Goal: Task Accomplishment & Management: Complete application form

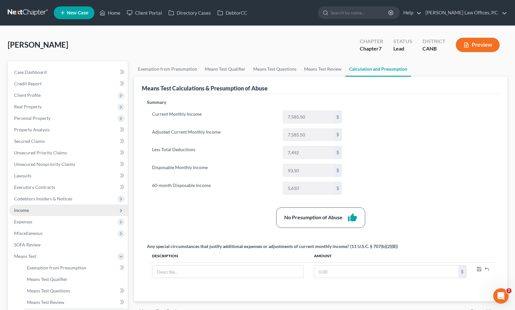
click at [60, 207] on span "Income" at bounding box center [68, 211] width 119 height 12
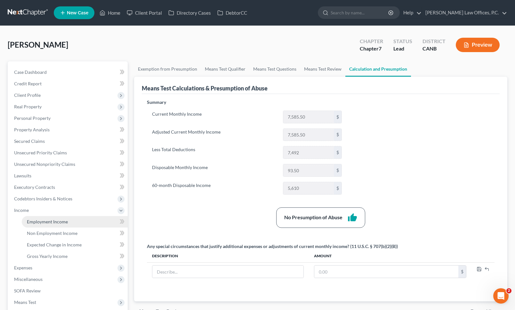
click at [66, 225] on link "Employment Income" at bounding box center [75, 222] width 106 height 12
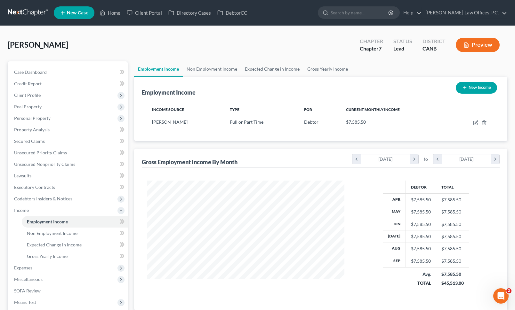
scroll to position [115, 210]
click at [463, 88] on line "button" at bounding box center [464, 88] width 3 height 0
select select "0"
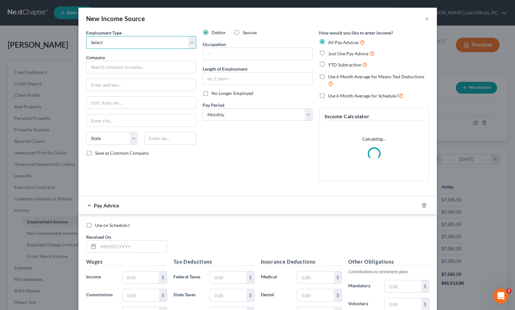
click at [153, 44] on select "Select Full or [DEMOGRAPHIC_DATA] Employment Self Employment" at bounding box center [141, 42] width 110 height 13
select select "1"
click at [86, 36] on select "Select Full or [DEMOGRAPHIC_DATA] Employment Self Employment" at bounding box center [141, 42] width 110 height 13
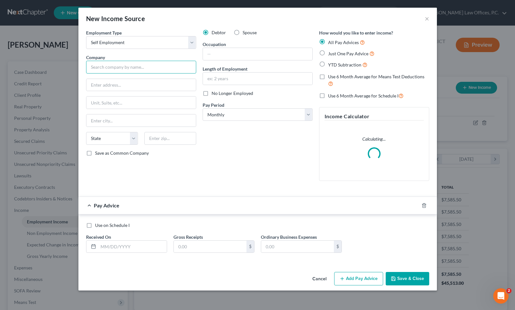
click at [136, 65] on input "text" at bounding box center [141, 67] width 110 height 13
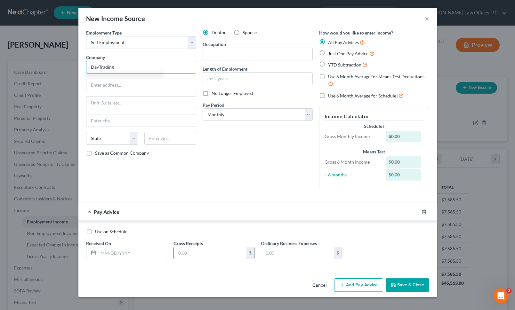
type input "DayTrading"
click at [181, 248] on input "text" at bounding box center [210, 253] width 73 height 12
click at [119, 254] on input "text" at bounding box center [132, 253] width 68 height 12
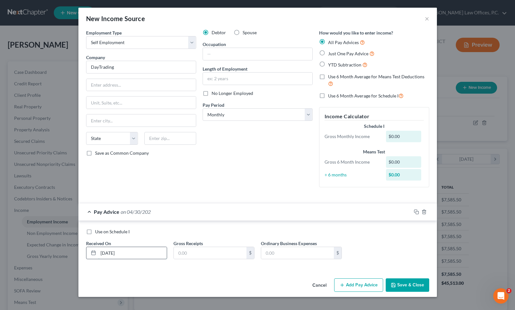
type input "[DATE]"
type input "516"
click at [362, 289] on button "Add Pay Advice" at bounding box center [358, 285] width 49 height 13
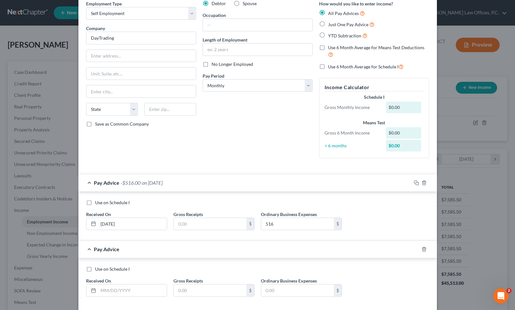
scroll to position [61, 0]
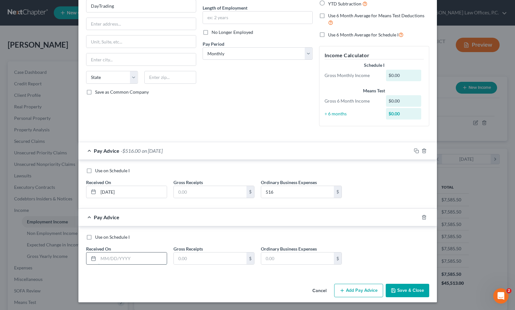
click at [131, 260] on input "text" at bounding box center [132, 259] width 68 height 12
type input "[DATE]"
type input "1,513"
click at [369, 293] on button "Add Pay Advice" at bounding box center [358, 290] width 49 height 13
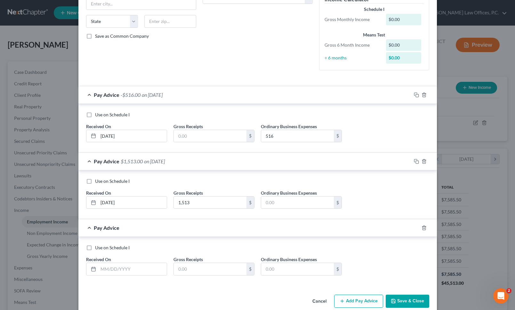
scroll to position [128, 0]
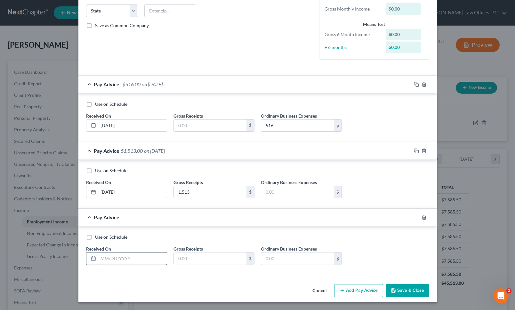
click at [151, 264] on input "text" at bounding box center [132, 259] width 68 height 12
type input "[DATE]"
type input "13,522"
click at [356, 288] on button "Add Pay Advice" at bounding box center [358, 291] width 49 height 13
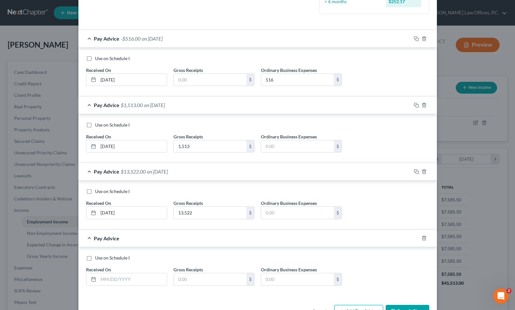
scroll to position [194, 0]
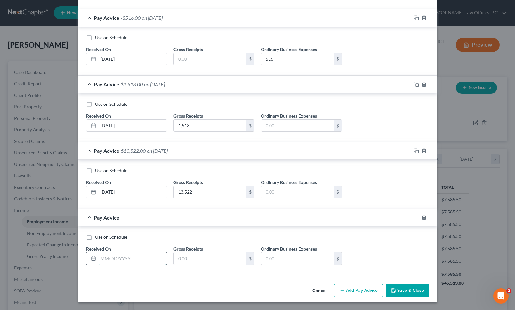
click at [136, 261] on input "text" at bounding box center [132, 259] width 68 height 12
type input "[DATE]"
type input "4,750"
click at [373, 283] on div "Cancel Add Pay Advice Save & Close" at bounding box center [257, 292] width 358 height 21
click at [361, 288] on button "Add Pay Advice" at bounding box center [358, 291] width 49 height 13
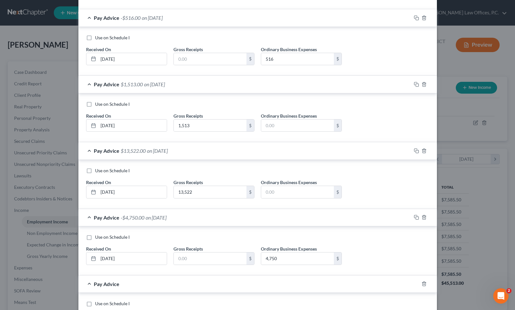
scroll to position [261, 0]
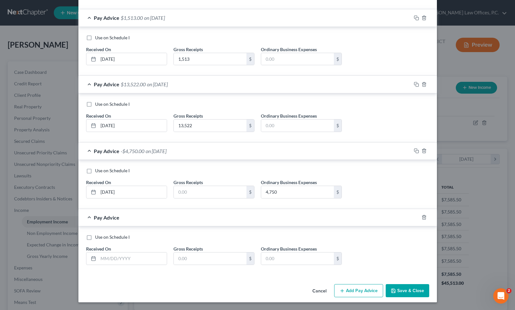
click at [142, 249] on div "Received On *" at bounding box center [126, 256] width 87 height 20
click at [131, 260] on input "text" at bounding box center [132, 259] width 68 height 12
type input "08/30"
type input "2"
click at [125, 260] on input "08/30" at bounding box center [132, 259] width 68 height 12
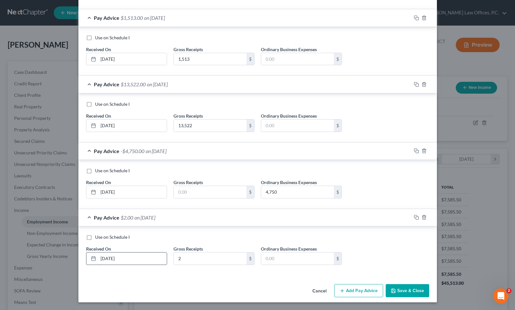
type input "[DATE]"
click at [191, 253] on div "2 $" at bounding box center [213, 259] width 81 height 13
click at [185, 257] on input "2" at bounding box center [210, 259] width 73 height 12
type input "5,797"
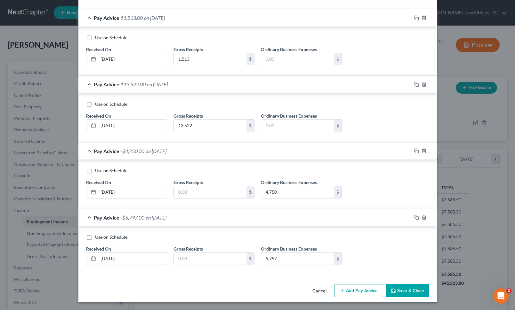
click at [349, 295] on button "Add Pay Advice" at bounding box center [358, 291] width 49 height 13
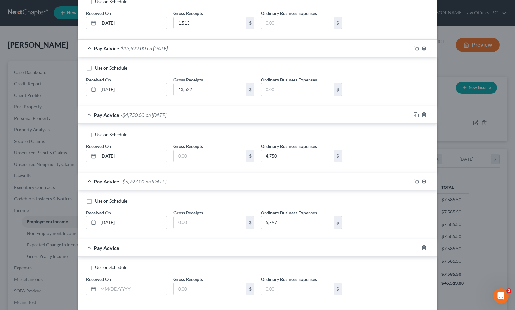
scroll to position [327, 0]
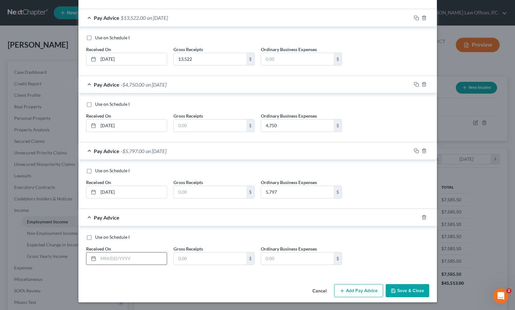
click at [135, 264] on input "text" at bounding box center [132, 259] width 68 height 12
type input "[DATE]"
type input "706"
click at [421, 291] on button "Save & Close" at bounding box center [408, 291] width 44 height 13
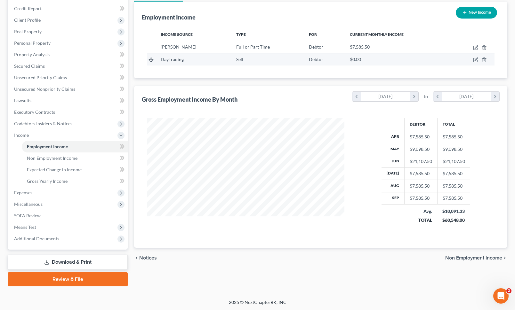
scroll to position [0, 0]
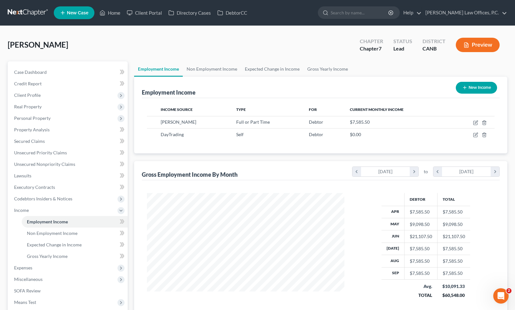
click at [473, 47] on button "Preview" at bounding box center [478, 45] width 44 height 14
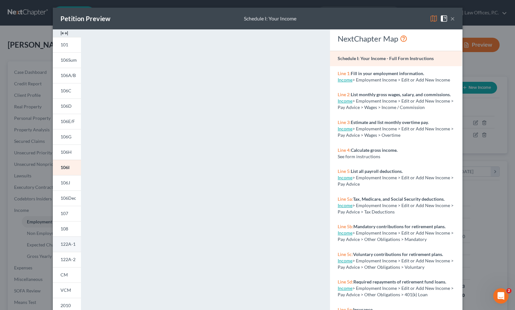
click at [74, 242] on span "122A-1" at bounding box center [67, 244] width 15 height 5
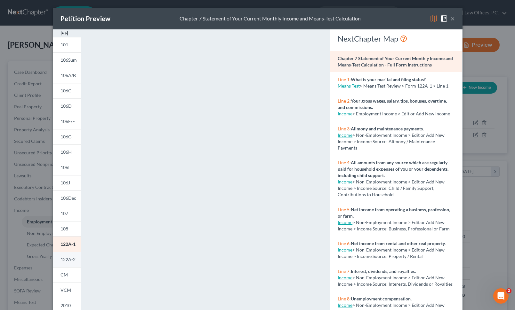
click at [61, 261] on span "122A-2" at bounding box center [67, 259] width 15 height 5
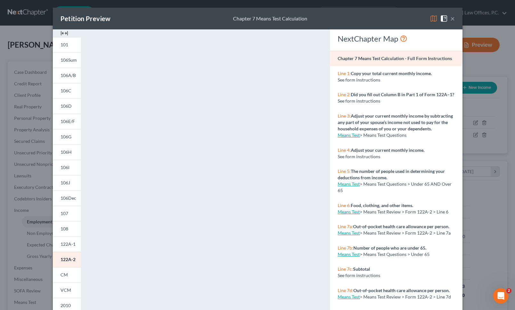
click at [453, 16] on button "×" at bounding box center [452, 19] width 4 height 8
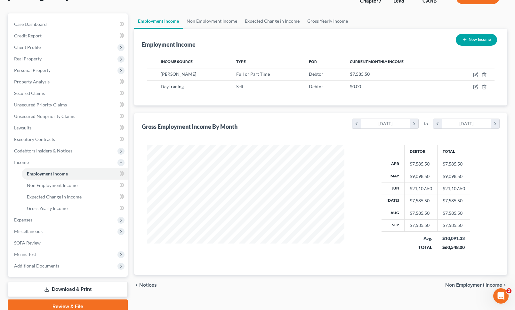
scroll to position [75, 0]
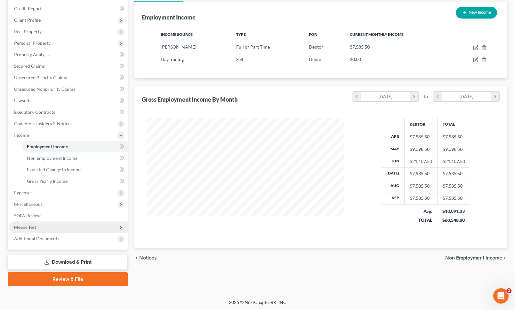
click at [75, 222] on span "Means Test" at bounding box center [68, 228] width 119 height 12
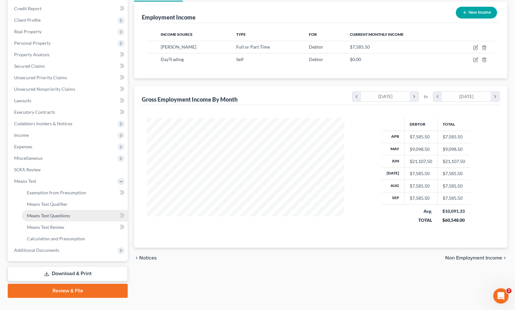
click at [75, 217] on link "Means Test Questions" at bounding box center [75, 216] width 106 height 12
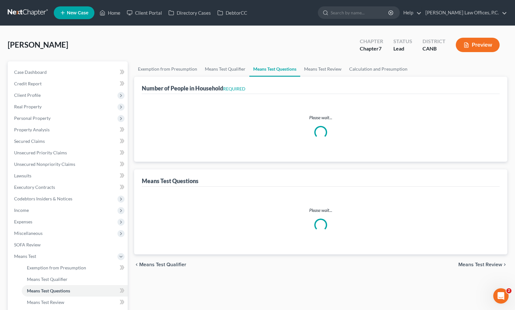
select select "1"
select select "60"
select select "1"
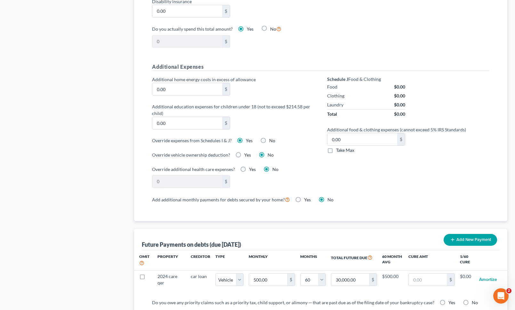
scroll to position [422, 0]
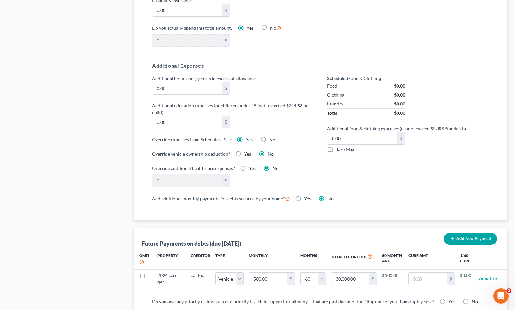
click at [269, 141] on label "No" at bounding box center [272, 140] width 6 height 6
click at [272, 141] on input "No" at bounding box center [274, 139] width 4 height 4
radio input "true"
click at [244, 141] on div "Yes" at bounding box center [245, 140] width 16 height 6
click at [246, 140] on label "Yes" at bounding box center [249, 140] width 7 height 6
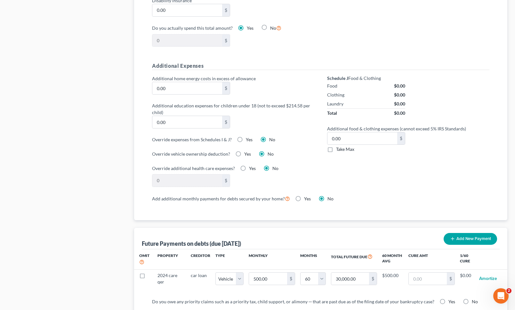
click at [248, 140] on input "Yes" at bounding box center [250, 139] width 4 height 4
radio input "true"
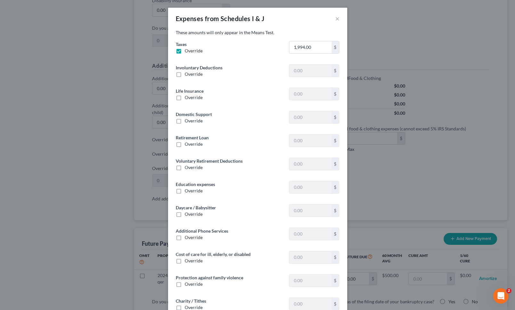
type input "70.00"
type input "0"
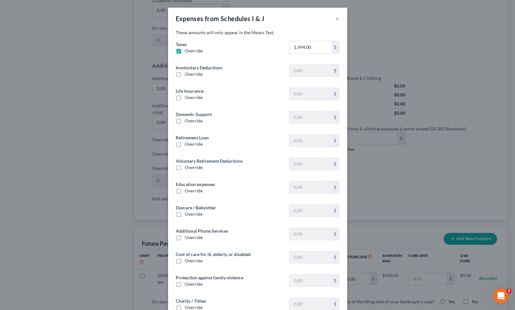
type input "0"
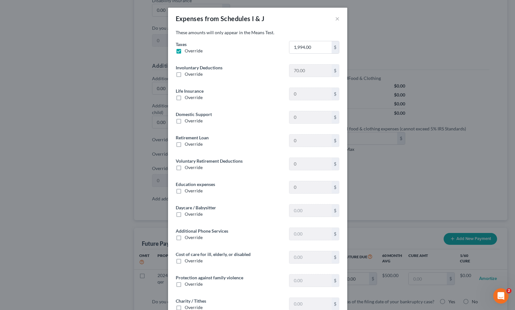
type input "0"
click at [310, 47] on input "1,994.00" at bounding box center [310, 47] width 42 height 12
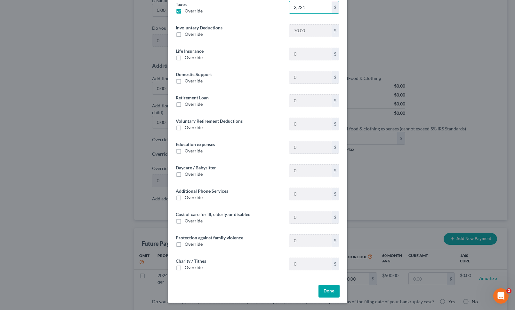
type input "2,221"
click at [327, 293] on button "Done" at bounding box center [328, 291] width 21 height 13
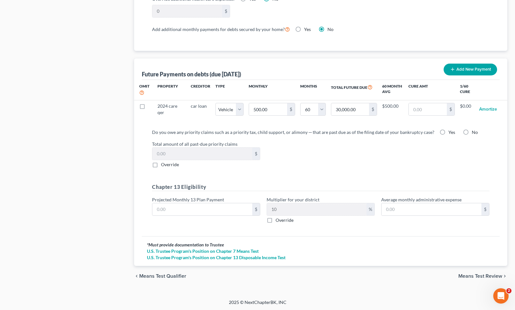
scroll to position [592, 0]
click at [472, 131] on label "No" at bounding box center [475, 132] width 6 height 6
click at [474, 131] on input "No" at bounding box center [476, 131] width 4 height 4
radio input "true"
click at [470, 278] on span "Means Test Review" at bounding box center [480, 276] width 44 height 5
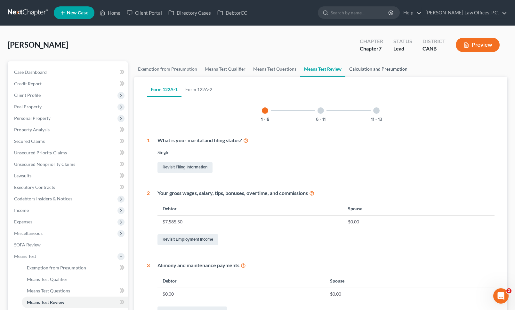
click at [374, 63] on link "Calculation and Presumption" at bounding box center [378, 68] width 66 height 15
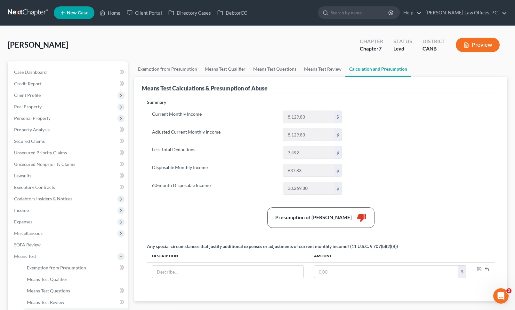
click at [470, 49] on button "Preview" at bounding box center [478, 45] width 44 height 14
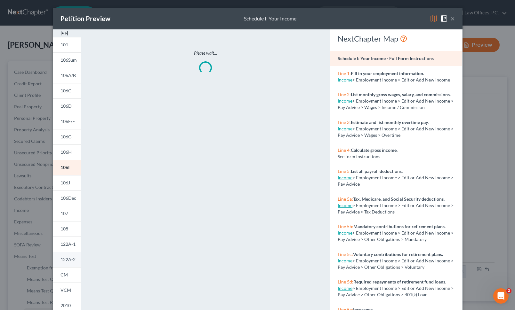
click at [72, 260] on span "122A-2" at bounding box center [67, 259] width 15 height 5
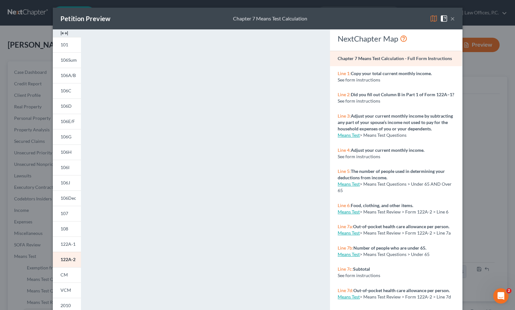
click at [452, 19] on button "×" at bounding box center [452, 19] width 4 height 8
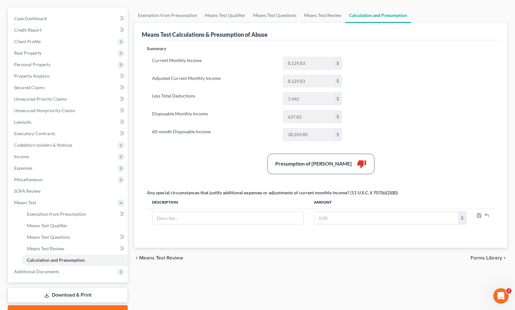
scroll to position [87, 0]
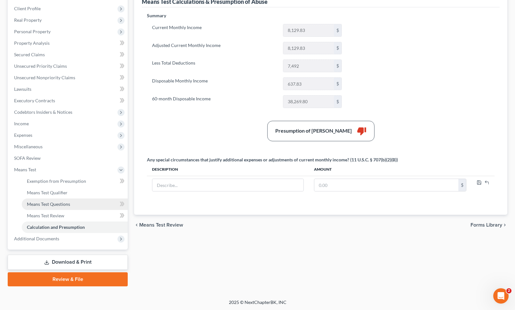
click at [72, 202] on link "Means Test Questions" at bounding box center [75, 205] width 106 height 12
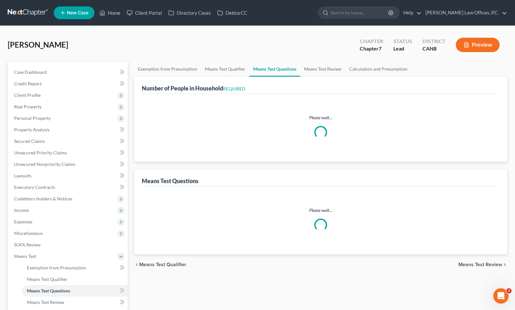
select select "1"
select select "60"
select select "1"
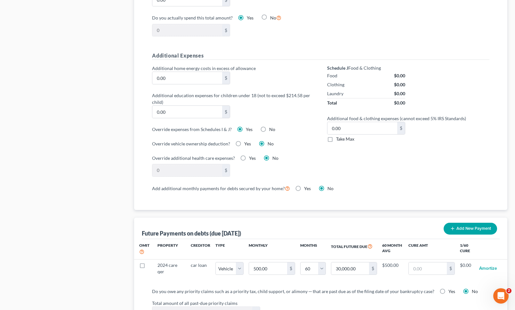
scroll to position [592, 0]
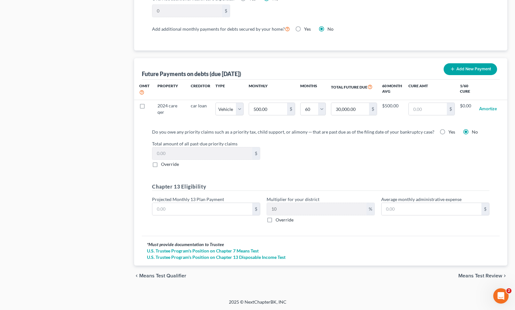
click at [193, 219] on div "Projected Monthly 13 Plan Payment $" at bounding box center [206, 209] width 115 height 27
click at [187, 204] on input "text" at bounding box center [202, 209] width 100 height 12
type input "6"
type input "0.60"
type input "60"
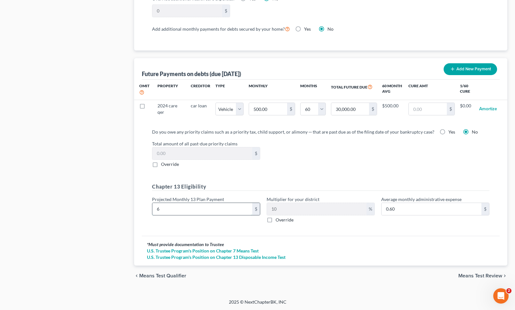
type input "6.00"
type input "600"
type input "60.00"
type input "600"
click at [463, 274] on span "Means Test Review" at bounding box center [480, 276] width 44 height 5
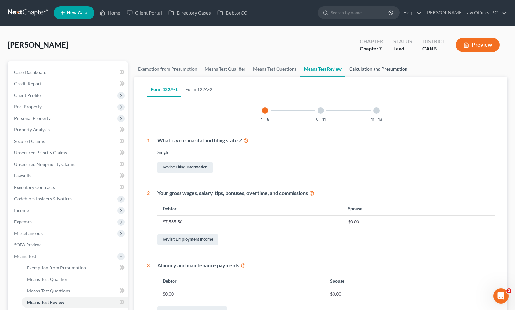
click at [359, 74] on link "Calculation and Presumption" at bounding box center [378, 68] width 66 height 15
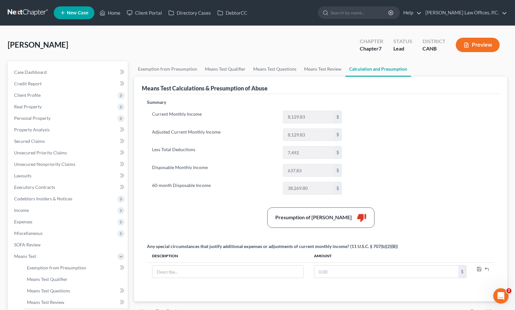
click at [481, 42] on button "Preview" at bounding box center [478, 45] width 44 height 14
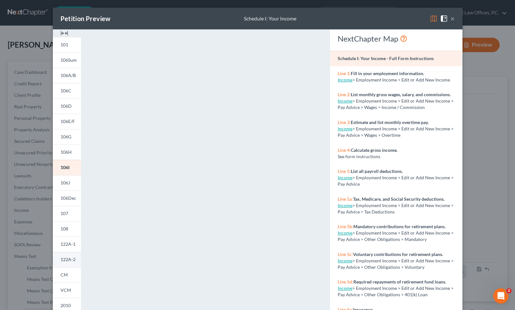
click at [75, 257] on link "122A-2" at bounding box center [67, 259] width 28 height 15
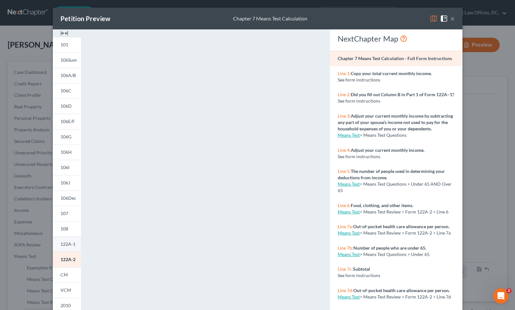
click at [62, 242] on span "122A-1" at bounding box center [67, 244] width 15 height 5
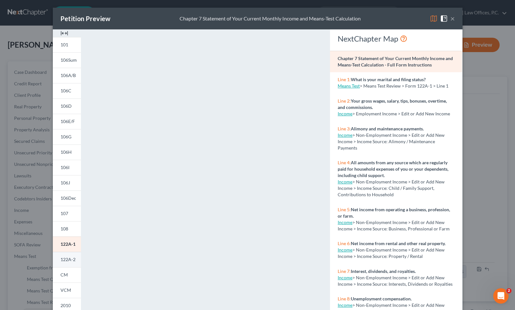
click at [65, 261] on span "122A-2" at bounding box center [67, 259] width 15 height 5
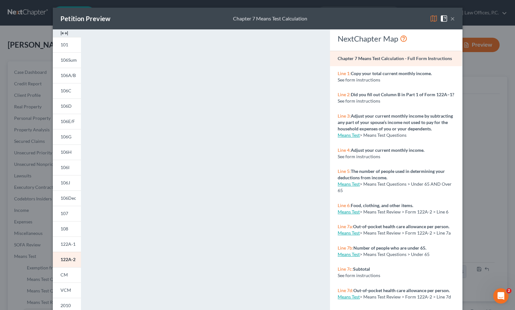
click at [454, 18] on button "×" at bounding box center [452, 19] width 4 height 8
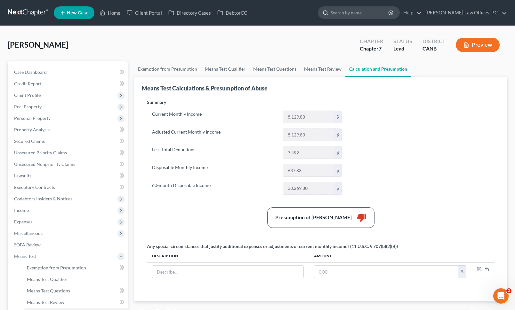
click at [382, 11] on input "search" at bounding box center [360, 13] width 59 height 12
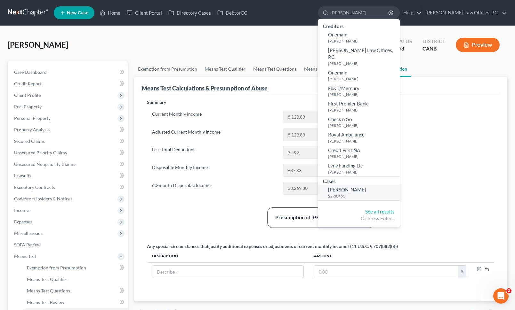
type input "[PERSON_NAME]"
click at [366, 187] on span "[PERSON_NAME]" at bounding box center [347, 190] width 38 height 6
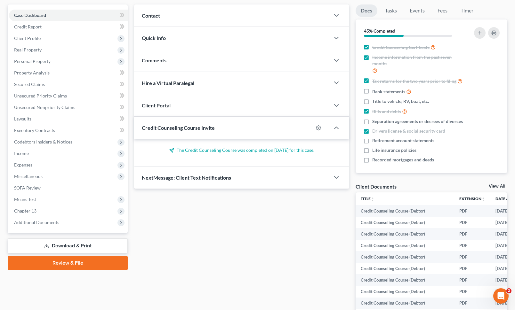
scroll to position [90, 0]
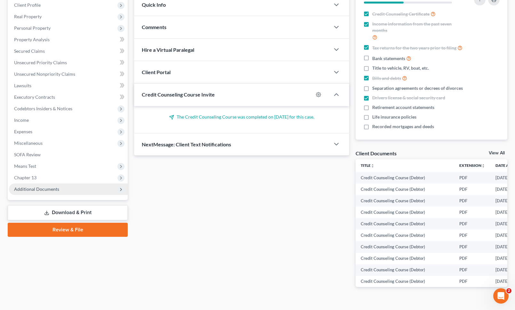
click at [67, 187] on span "Additional Documents" at bounding box center [68, 190] width 119 height 12
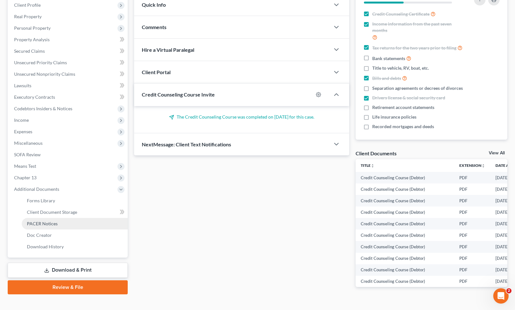
click at [66, 223] on link "PACER Notices" at bounding box center [75, 224] width 106 height 12
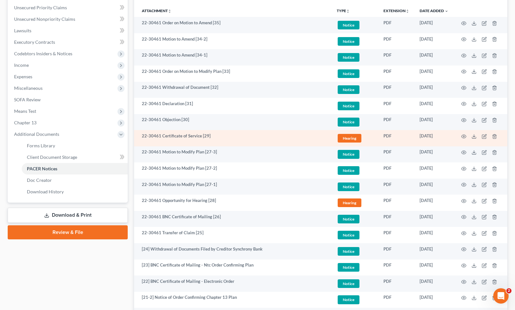
scroll to position [143, 0]
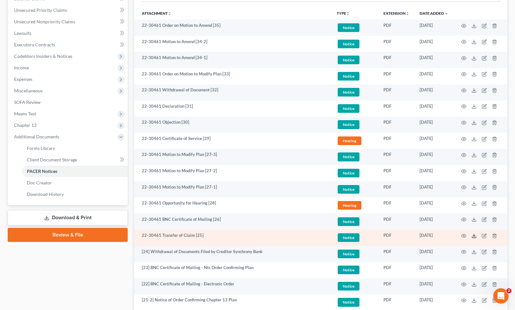
click at [475, 236] on polyline at bounding box center [474, 236] width 2 height 1
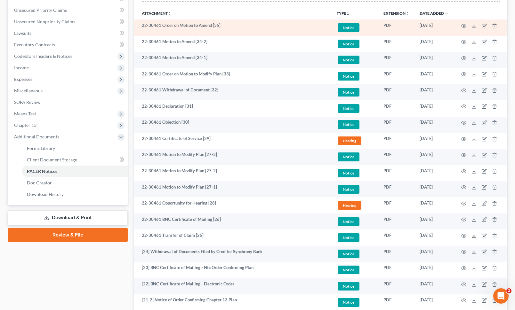
scroll to position [0, 0]
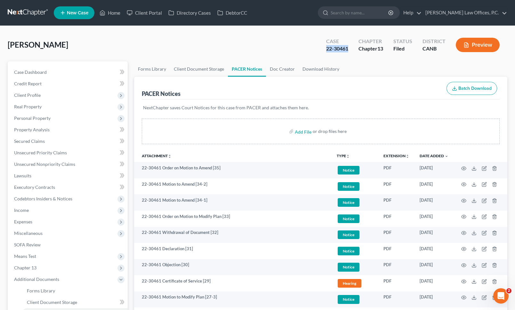
drag, startPoint x: 347, startPoint y: 47, endPoint x: 326, endPoint y: 48, distance: 20.5
click at [326, 47] on div "Case 22-30461" at bounding box center [337, 45] width 32 height 19
copy div "22-30461"
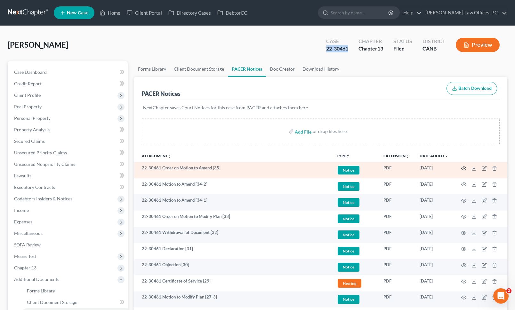
click at [462, 166] on icon "button" at bounding box center [463, 168] width 5 height 5
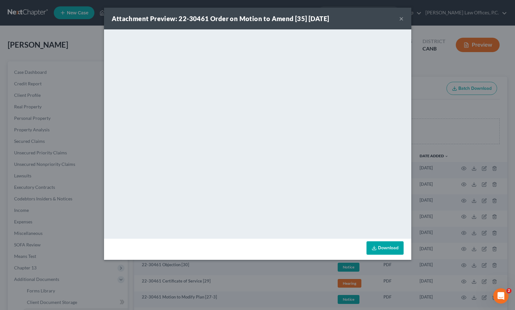
click at [402, 19] on button "×" at bounding box center [401, 19] width 4 height 8
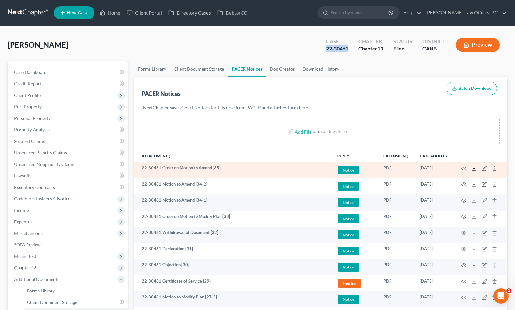
click at [474, 169] on line at bounding box center [474, 168] width 0 height 3
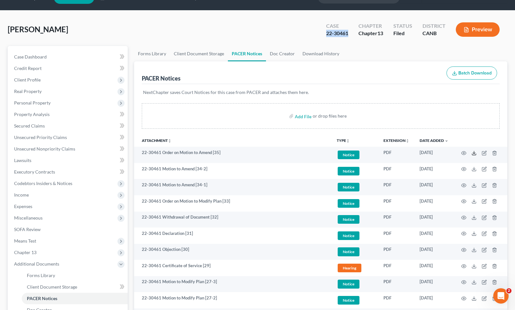
scroll to position [21, 0]
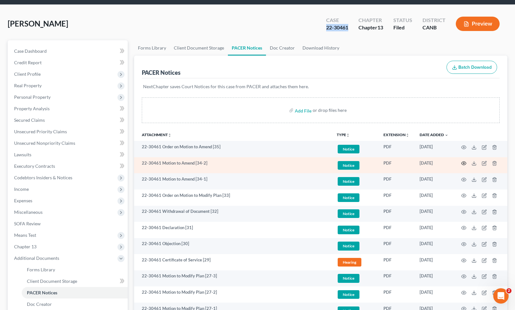
click at [464, 164] on icon "button" at bounding box center [463, 163] width 5 height 5
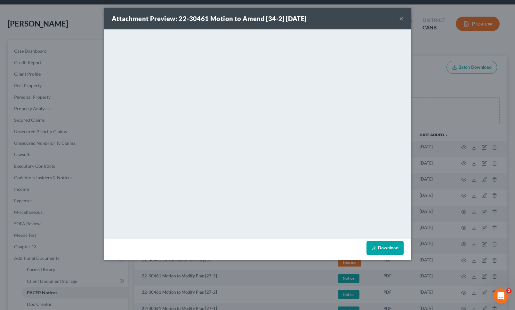
click at [400, 18] on button "×" at bounding box center [401, 19] width 4 height 8
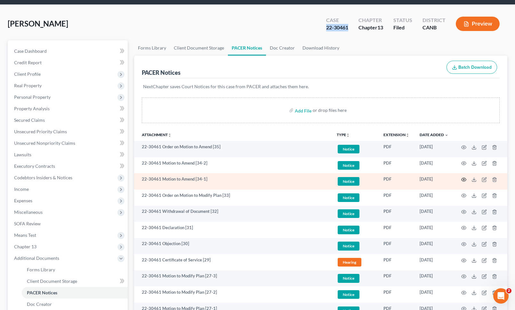
click at [462, 178] on icon "button" at bounding box center [464, 180] width 5 height 4
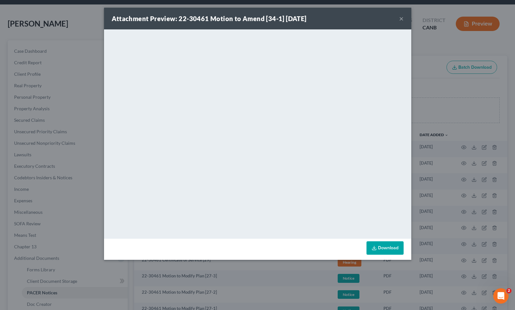
click at [404, 20] on div "Attachment Preview: 22-30461 Motion to Amend [34-1] [DATE] ×" at bounding box center [257, 19] width 307 height 22
click at [402, 19] on button "×" at bounding box center [401, 19] width 4 height 8
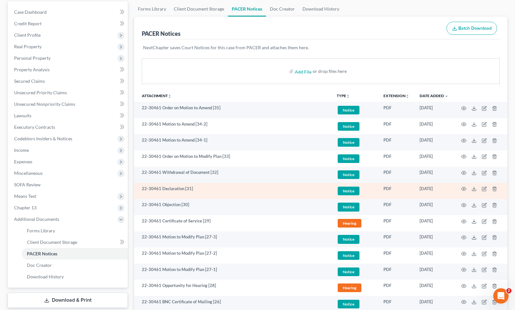
scroll to position [67, 0]
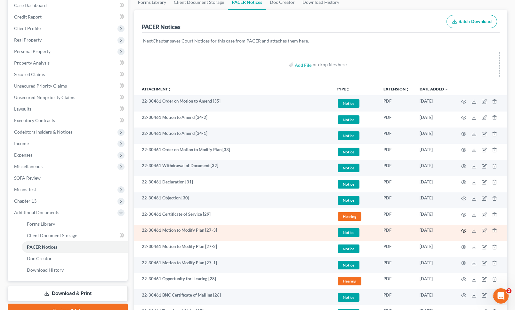
click at [462, 232] on icon "button" at bounding box center [463, 231] width 5 height 5
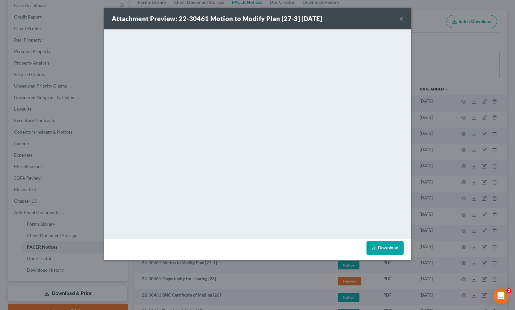
click at [401, 20] on button "×" at bounding box center [401, 19] width 4 height 8
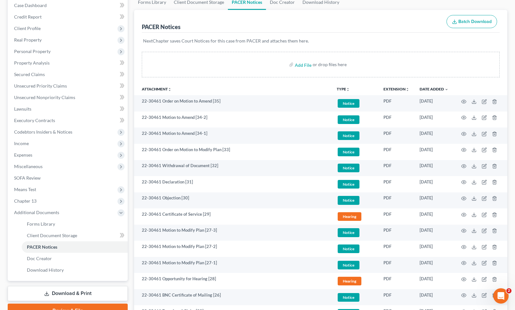
scroll to position [0, 0]
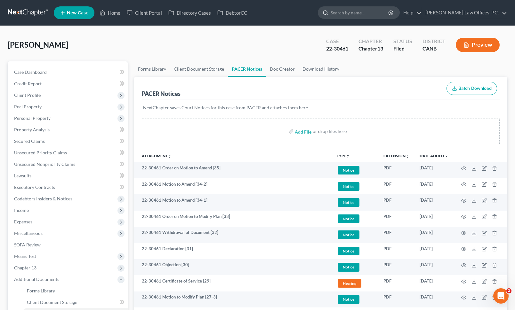
click at [387, 17] on input "search" at bounding box center [360, 13] width 59 height 12
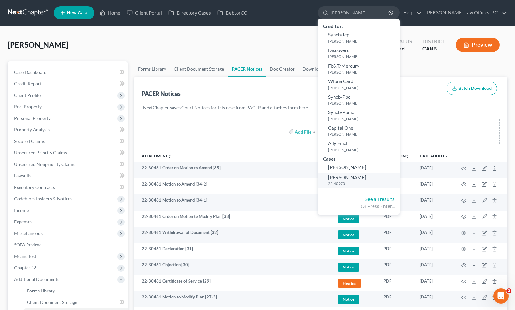
type input "[PERSON_NAME]"
click at [382, 183] on small "25-40970" at bounding box center [363, 183] width 70 height 5
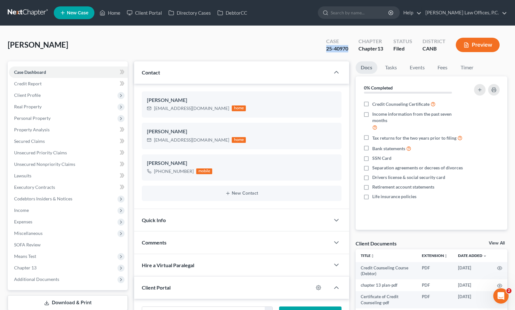
drag, startPoint x: 350, startPoint y: 46, endPoint x: 325, endPoint y: 46, distance: 25.3
click at [325, 46] on div "Case 25-40970" at bounding box center [337, 45] width 32 height 19
copy div "25-40970"
click at [90, 11] on link "New Case" at bounding box center [74, 12] width 41 height 13
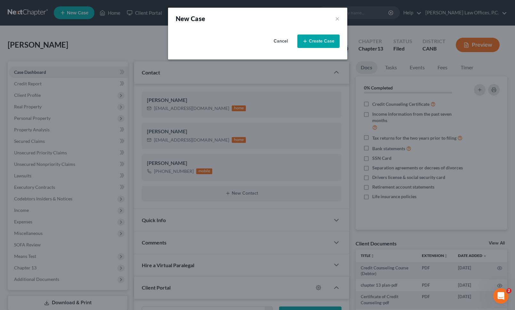
select select "9"
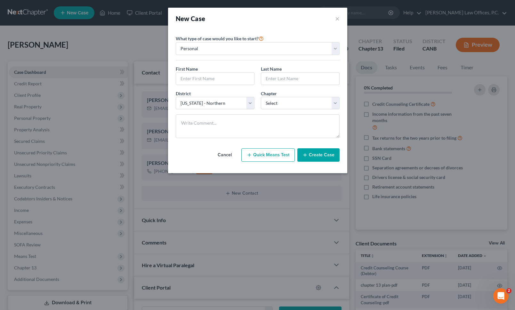
click at [209, 85] on div "First Name * Last Name *" at bounding box center [258, 78] width 170 height 25
click at [204, 79] on input "text" at bounding box center [215, 79] width 78 height 12
type input "Mark"
paste input "[PERSON_NAME]"
type input "[PERSON_NAME]"
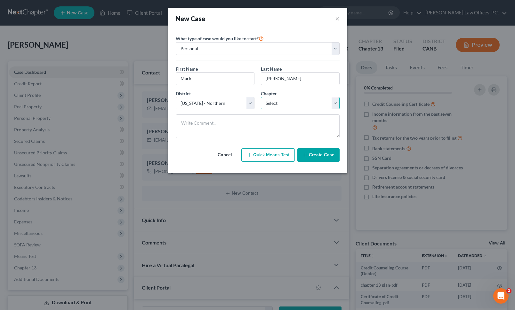
click at [290, 100] on select "Select 7 11 12 13" at bounding box center [300, 103] width 79 height 13
select select "0"
click at [261, 97] on select "Select 7 11 12 13" at bounding box center [300, 103] width 79 height 13
click at [321, 157] on button "Create Case" at bounding box center [318, 155] width 42 height 13
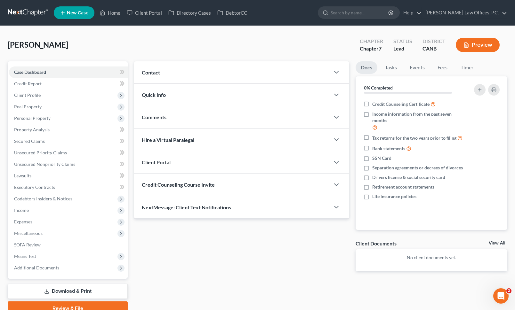
click at [204, 68] on div "Contact" at bounding box center [232, 72] width 196 height 22
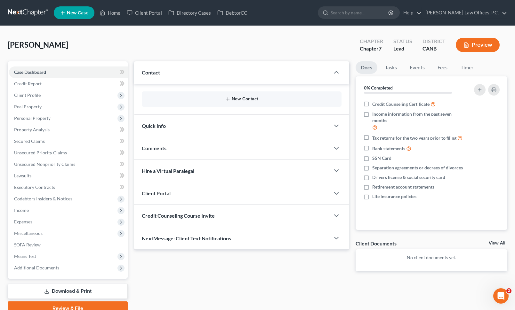
click at [220, 101] on button "New Contact" at bounding box center [241, 99] width 189 height 5
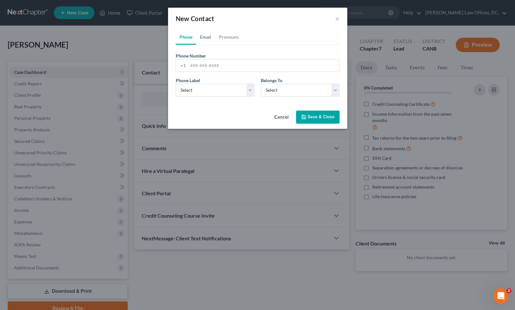
click at [202, 37] on link "Email" at bounding box center [205, 36] width 19 height 15
click at [205, 63] on input "email" at bounding box center [263, 66] width 151 height 12
paste input "[PERSON_NAME]"
type input "[PERSON_NAME]"
paste input "[EMAIL_ADDRESS][DOMAIN_NAME]"
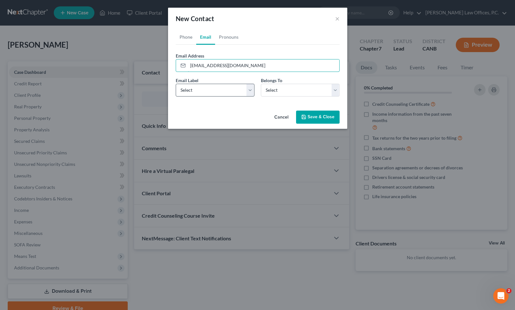
type input "[EMAIL_ADDRESS][DOMAIN_NAME]"
click at [212, 89] on select "Select Home Work Other" at bounding box center [215, 90] width 79 height 13
select select "0"
click at [176, 84] on select "Select Home Work Other" at bounding box center [215, 90] width 79 height 13
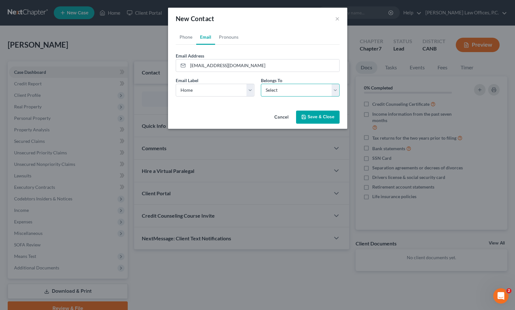
click at [278, 88] on select "Select Client Other" at bounding box center [300, 90] width 79 height 13
select select "0"
click at [261, 84] on select "Select Client Other" at bounding box center [300, 90] width 79 height 13
click at [312, 112] on button "Save & Close" at bounding box center [318, 117] width 44 height 13
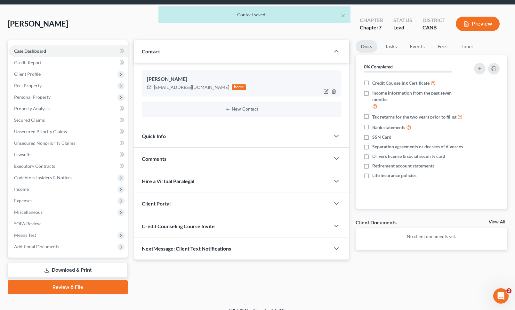
scroll to position [29, 0]
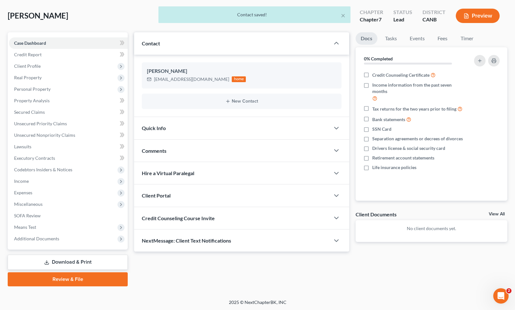
click at [283, 202] on div "Client Portal" at bounding box center [232, 196] width 196 height 22
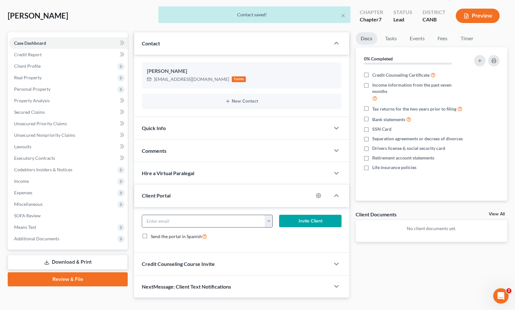
click at [268, 217] on button "button" at bounding box center [269, 221] width 8 height 12
click at [282, 237] on link "[EMAIL_ADDRESS][DOMAIN_NAME]" at bounding box center [308, 235] width 87 height 11
type input "[EMAIL_ADDRESS][DOMAIN_NAME]"
click at [302, 217] on button "Invite Client" at bounding box center [310, 221] width 62 height 13
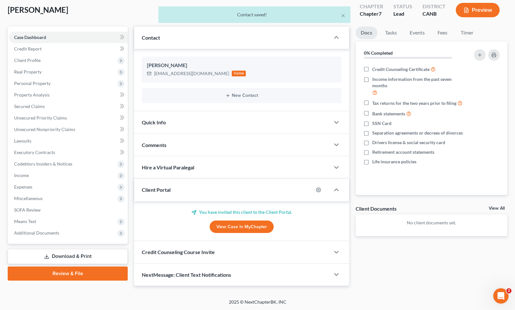
click at [271, 250] on div "Credit Counseling Course Invite" at bounding box center [232, 252] width 196 height 22
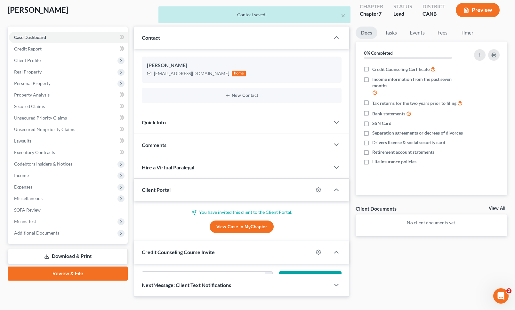
scroll to position [66, 0]
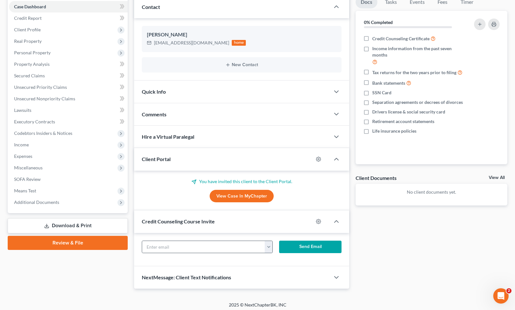
click at [268, 247] on button "button" at bounding box center [269, 247] width 8 height 12
click at [280, 257] on link "[EMAIL_ADDRESS][DOMAIN_NAME]" at bounding box center [308, 261] width 87 height 11
type input "[EMAIL_ADDRESS][DOMAIN_NAME]"
click at [294, 247] on button "Send Email" at bounding box center [310, 247] width 62 height 13
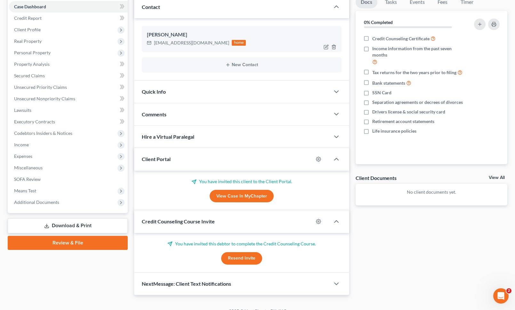
scroll to position [0, 0]
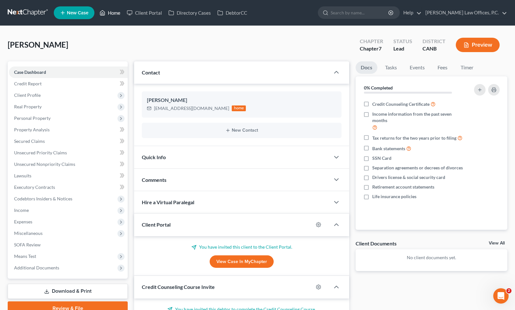
click at [110, 13] on link "Home" at bounding box center [109, 13] width 27 height 12
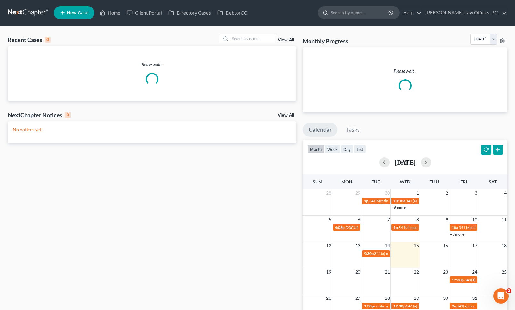
click at [376, 12] on input "search" at bounding box center [360, 13] width 59 height 12
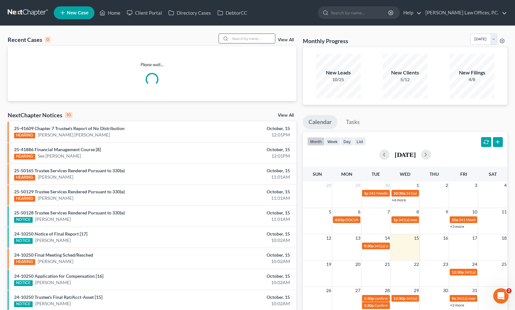
click at [250, 39] on input "search" at bounding box center [252, 38] width 45 height 9
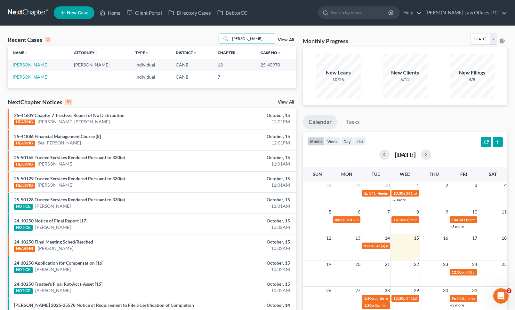
type input "[PERSON_NAME]"
click at [44, 65] on link "[PERSON_NAME]" at bounding box center [31, 64] width 36 height 5
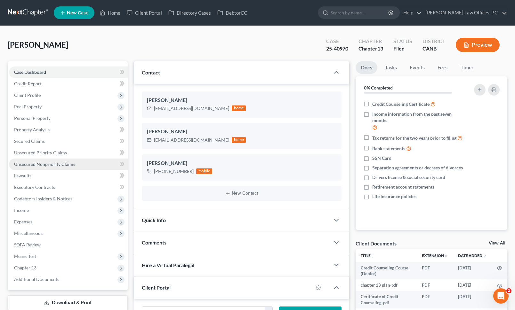
click at [54, 166] on span "Unsecured Nonpriority Claims" at bounding box center [44, 164] width 61 height 5
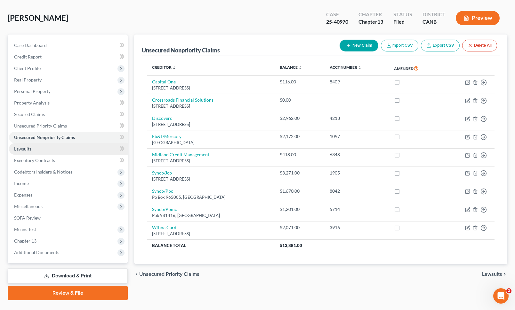
scroll to position [41, 0]
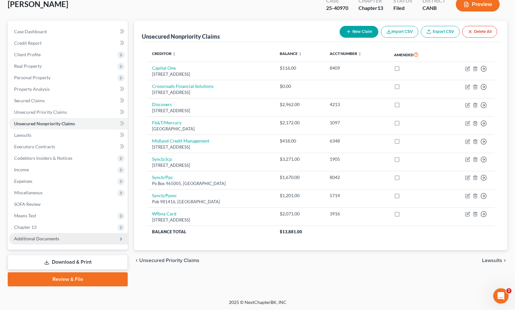
click at [91, 240] on span "Additional Documents" at bounding box center [68, 239] width 119 height 12
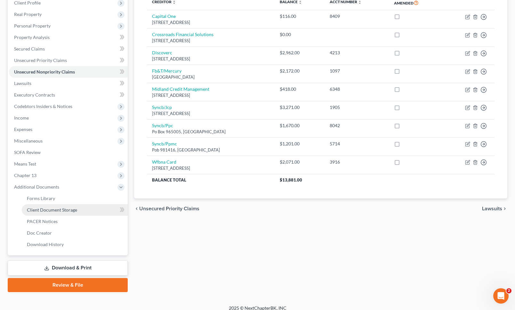
scroll to position [98, 0]
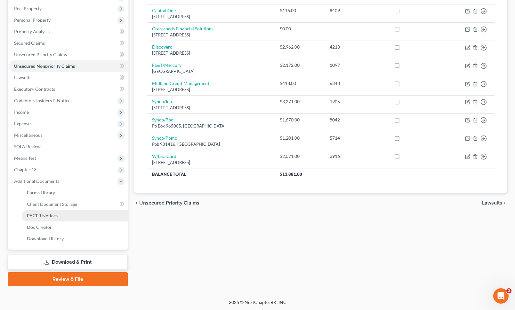
click at [67, 215] on link "PACER Notices" at bounding box center [75, 216] width 106 height 12
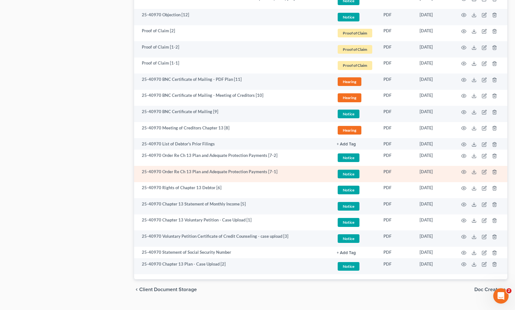
scroll to position [687, 0]
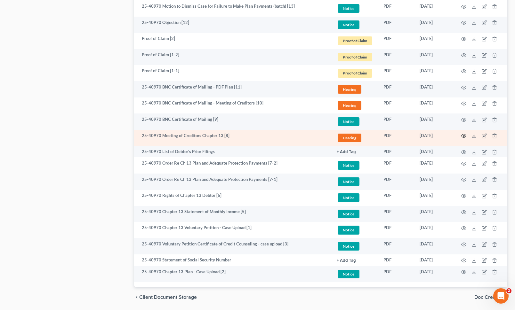
click at [462, 135] on icon "button" at bounding box center [464, 136] width 5 height 4
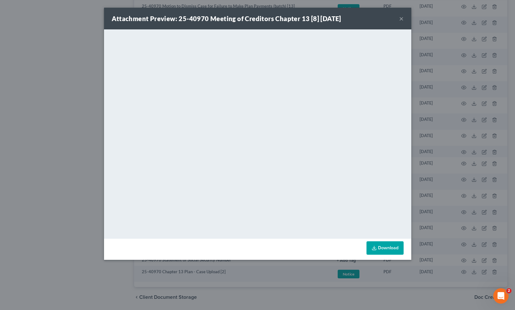
click at [402, 20] on button "×" at bounding box center [401, 19] width 4 height 8
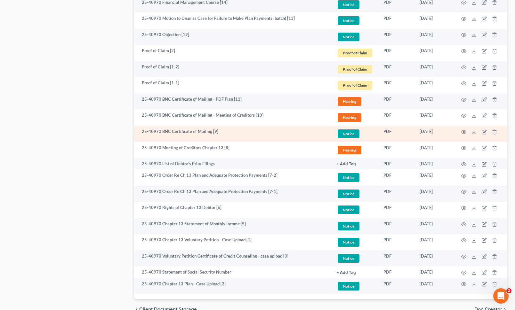
scroll to position [671, 0]
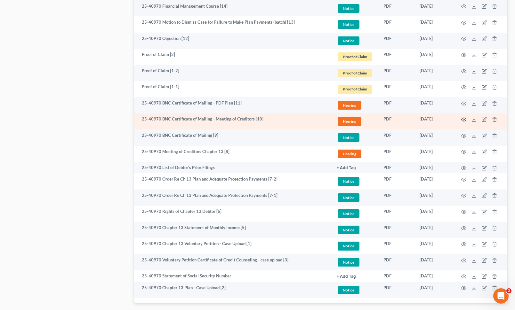
click at [464, 118] on icon "button" at bounding box center [464, 120] width 5 height 4
